Goal: Information Seeking & Learning: Learn about a topic

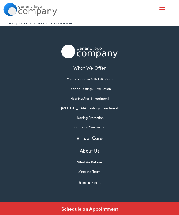
click at [103, 129] on link "Insurance Counseling" at bounding box center [89, 127] width 172 height 5
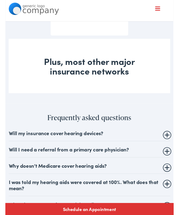
scroll to position [509, 0]
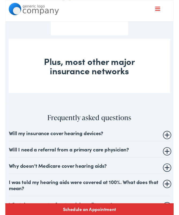
click at [113, 84] on div "Plus, most other major insurance networks" at bounding box center [89, 70] width 172 height 58
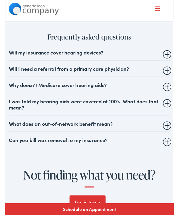
scroll to position [595, 0]
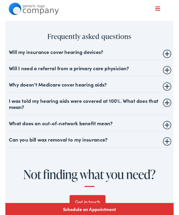
click at [172, 59] on summary "Will my insurance cover hearing devices?" at bounding box center [89, 55] width 172 height 6
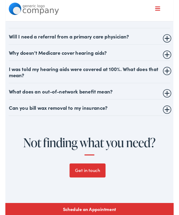
scroll to position [669, 0]
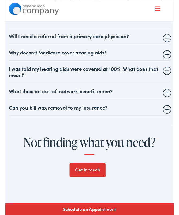
click at [172, 59] on summary "Why doesn’t Medicare cover hearing aids?" at bounding box center [89, 55] width 172 height 6
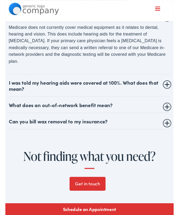
click at [172, 97] on summary "I was told my hearing aids were covered at 100%. What does that mean?" at bounding box center [89, 91] width 172 height 13
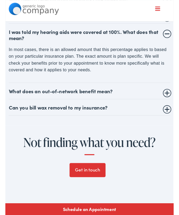
click at [172, 100] on summary "What does an out-of-network benefit mean?" at bounding box center [89, 97] width 172 height 6
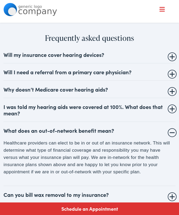
scroll to position [595, 0]
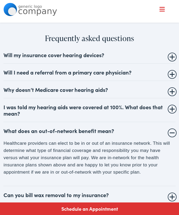
click at [174, 75] on summary "Will I need a referral from a primary care physician?" at bounding box center [89, 72] width 172 height 6
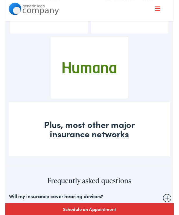
scroll to position [442, 0]
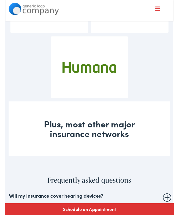
click at [127, 151] on div "Plus, most other major insurance networks" at bounding box center [89, 137] width 172 height 58
click at [127, 152] on div "Plus, most other major insurance networks" at bounding box center [89, 137] width 172 height 58
click at [128, 152] on div "Plus, most other major insurance networks" at bounding box center [89, 137] width 172 height 58
click at [126, 154] on div "Plus, most other major insurance networks" at bounding box center [89, 137] width 172 height 58
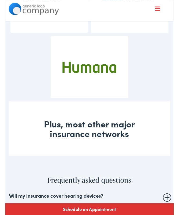
click at [127, 152] on div "Plus, most other major insurance networks" at bounding box center [89, 137] width 172 height 58
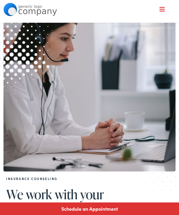
scroll to position [0, 0]
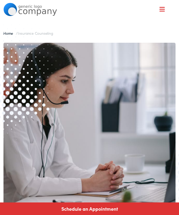
click at [165, 8] on nav "What We Offer Comprehensive & Holistic Care Hearing Testing & Evaluation Hearin…" at bounding box center [89, 46] width 172 height 93
click at [165, 9] on nav "What We Offer Comprehensive & Holistic Care Hearing Testing & Evaluation Hearin…" at bounding box center [89, 46] width 172 height 93
click at [163, 10] on div at bounding box center [161, 9] width 5 height 5
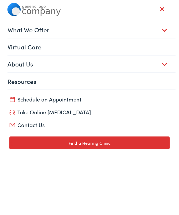
click at [73, 113] on link "Take Online [MEDICAL_DATA]" at bounding box center [89, 111] width 160 height 7
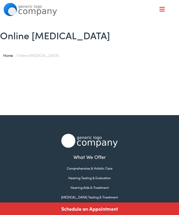
click at [12, 54] on link "Home" at bounding box center [9, 55] width 13 height 5
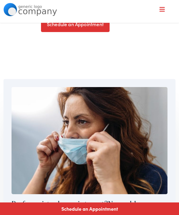
scroll to position [262, 0]
